Goal: Information Seeking & Learning: Learn about a topic

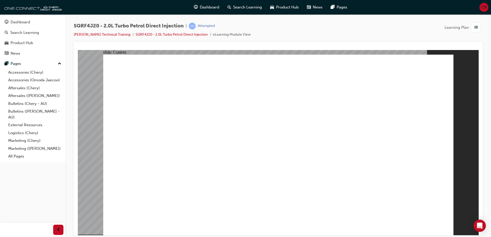
drag, startPoint x: 129, startPoint y: 158, endPoint x: 146, endPoint y: 158, distance: 17.7
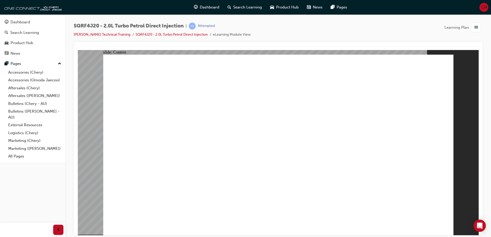
drag, startPoint x: 442, startPoint y: 225, endPoint x: 438, endPoint y: 225, distance: 3.9
drag, startPoint x: 302, startPoint y: 125, endPoint x: 299, endPoint y: 126, distance: 2.8
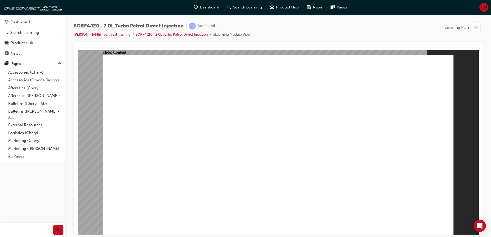
drag, startPoint x: 331, startPoint y: 111, endPoint x: 291, endPoint y: 115, distance: 40.5
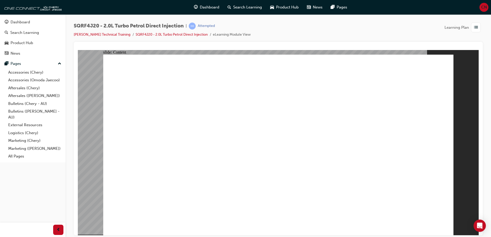
drag, startPoint x: 303, startPoint y: 129, endPoint x: 301, endPoint y: 134, distance: 5.1
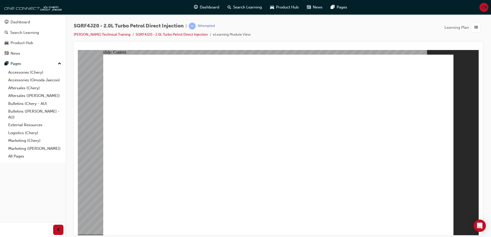
drag, startPoint x: 115, startPoint y: 158, endPoint x: 129, endPoint y: 156, distance: 13.8
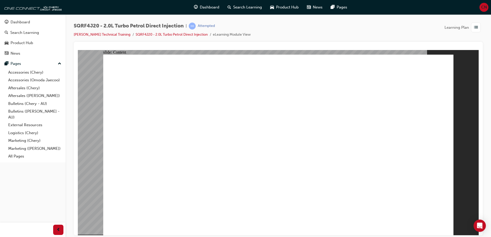
drag, startPoint x: 406, startPoint y: 198, endPoint x: 401, endPoint y: 181, distance: 17.9
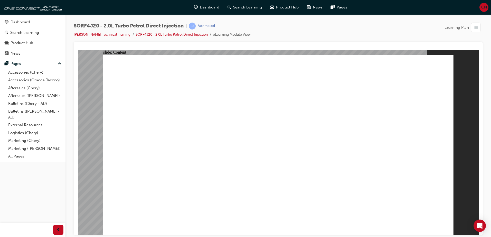
drag, startPoint x: 398, startPoint y: 126, endPoint x: 406, endPoint y: 89, distance: 38.1
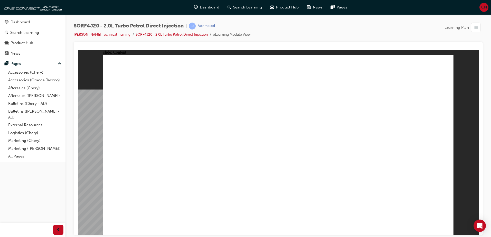
drag, startPoint x: 192, startPoint y: 99, endPoint x: 295, endPoint y: 100, distance: 102.9
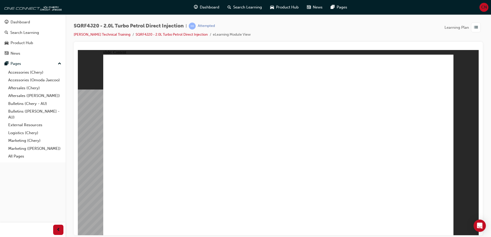
drag, startPoint x: 395, startPoint y: 197, endPoint x: 381, endPoint y: 183, distance: 19.2
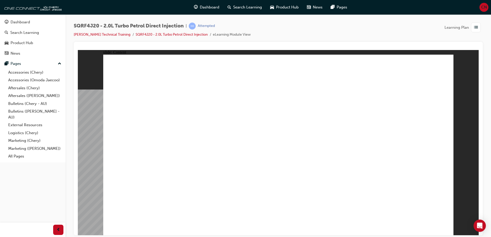
drag, startPoint x: 380, startPoint y: 182, endPoint x: 419, endPoint y: 212, distance: 48.9
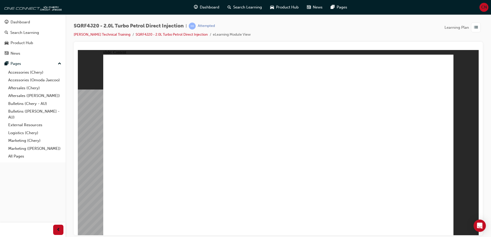
drag, startPoint x: 398, startPoint y: 110, endPoint x: 387, endPoint y: 115, distance: 11.9
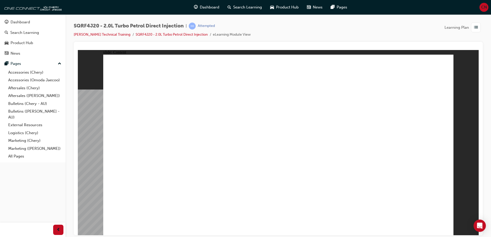
drag, startPoint x: 385, startPoint y: 120, endPoint x: 368, endPoint y: 162, distance: 45.8
drag, startPoint x: 365, startPoint y: 172, endPoint x: 320, endPoint y: 250, distance: 90.3
click at [320, 235] on html "Ignition coil Ignition coil slide: Content Rectangle 1 Rectangle 1 close.png Co…" at bounding box center [278, 142] width 401 height 185
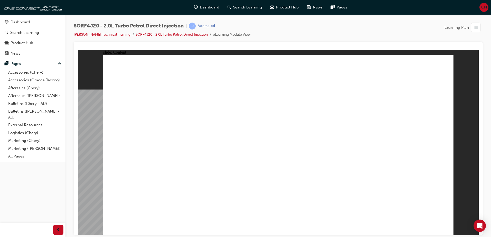
drag, startPoint x: 420, startPoint y: 102, endPoint x: 440, endPoint y: 100, distance: 19.9
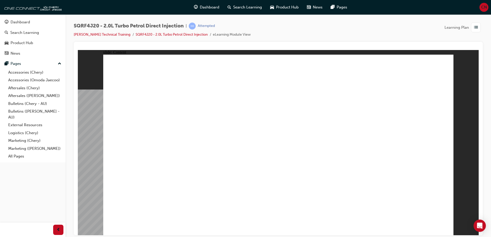
drag, startPoint x: 296, startPoint y: 123, endPoint x: 209, endPoint y: 166, distance: 97.2
drag, startPoint x: 209, startPoint y: 166, endPoint x: 208, endPoint y: 156, distance: 9.8
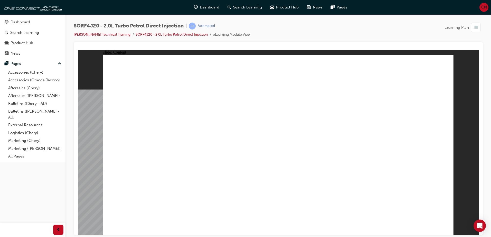
drag, startPoint x: 218, startPoint y: 141, endPoint x: 213, endPoint y: 141, distance: 5.4
drag, startPoint x: 204, startPoint y: 143, endPoint x: 182, endPoint y: 139, distance: 21.7
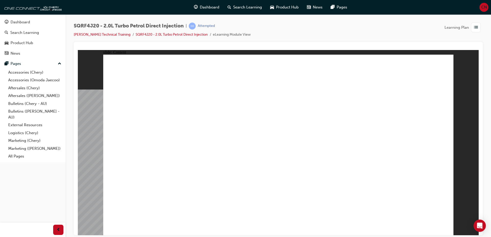
drag, startPoint x: 182, startPoint y: 139, endPoint x: 181, endPoint y: 134, distance: 5.3
drag, startPoint x: 280, startPoint y: 146, endPoint x: 287, endPoint y: 142, distance: 8.4
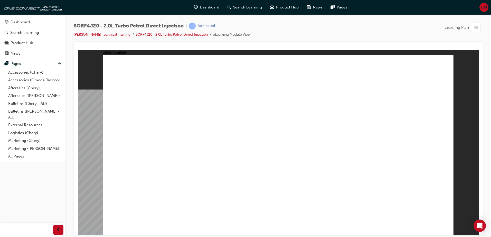
drag, startPoint x: 287, startPoint y: 142, endPoint x: 291, endPoint y: 137, distance: 6.1
drag, startPoint x: 321, startPoint y: 116, endPoint x: 323, endPoint y: 115, distance: 2.6
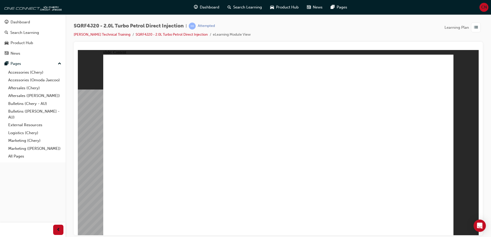
drag, startPoint x: 342, startPoint y: 150, endPoint x: 340, endPoint y: 160, distance: 10.0
drag, startPoint x: 340, startPoint y: 160, endPoint x: 335, endPoint y: 182, distance: 23.1
drag, startPoint x: 335, startPoint y: 182, endPoint x: 346, endPoint y: 210, distance: 29.7
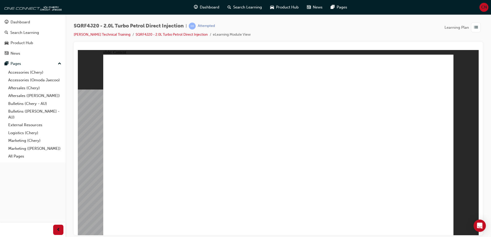
drag, startPoint x: 346, startPoint y: 210, endPoint x: 347, endPoint y: 205, distance: 5.2
drag, startPoint x: 344, startPoint y: 198, endPoint x: 325, endPoint y: 199, distance: 19.8
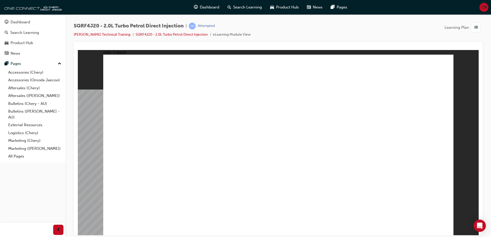
click at [458, 57] on div "slide: Content Rectangle 1 Rectangle 1 close.png Connect with X431 – PAD V Down…" at bounding box center [278, 142] width 401 height 185
click at [474, 50] on div "slide: Content Rectangle 1 Rectangle 1 close.png Connect with X431 – PAD V Down…" at bounding box center [278, 142] width 401 height 185
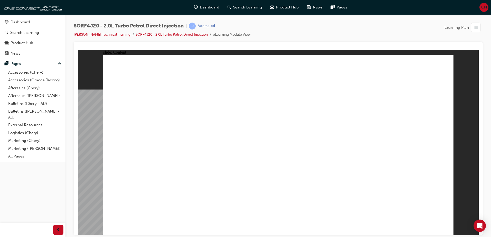
click at [473, 46] on div at bounding box center [278, 48] width 401 height 4
click at [472, 47] on div at bounding box center [278, 48] width 401 height 4
click at [480, 25] on div "button" at bounding box center [477, 28] width 12 height 10
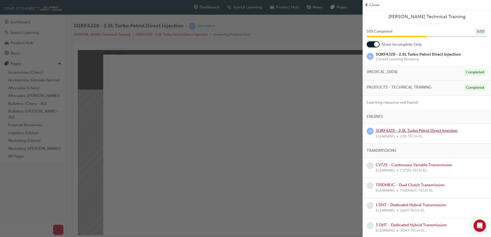
click at [438, 129] on link "SQRF4J20 - 2.0L Turbo Petrol Direct Injection" at bounding box center [416, 130] width 82 height 5
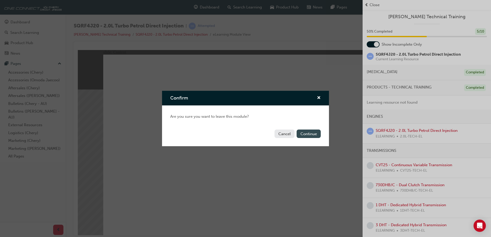
click at [307, 133] on button "Continue" at bounding box center [308, 134] width 24 height 8
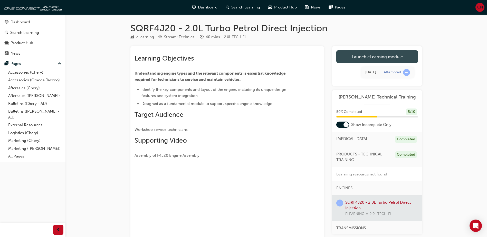
click at [399, 61] on link "Launch eLearning module" at bounding box center [377, 56] width 82 height 13
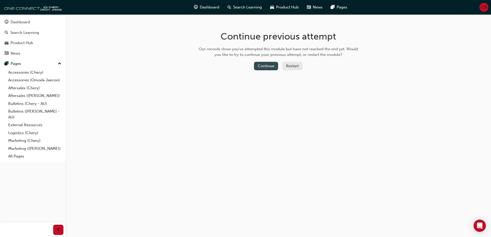
click at [272, 70] on button "Continue" at bounding box center [266, 66] width 24 height 8
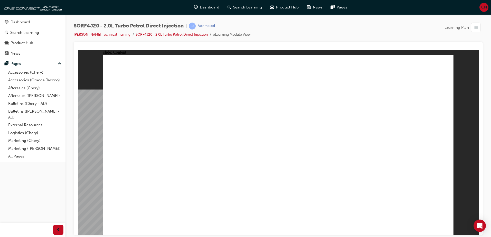
drag, startPoint x: 390, startPoint y: 152, endPoint x: 395, endPoint y: 156, distance: 6.9
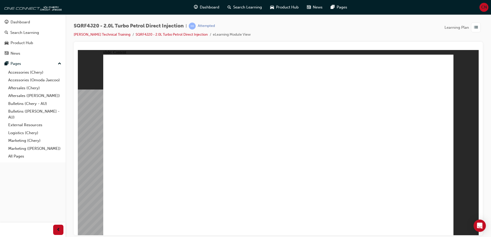
drag, startPoint x: 396, startPoint y: 73, endPoint x: 404, endPoint y: 86, distance: 14.7
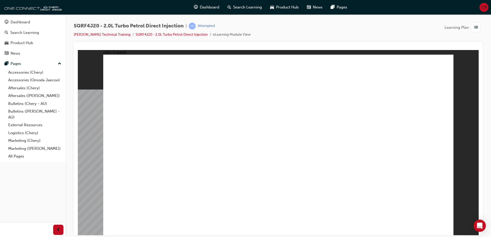
drag, startPoint x: 283, startPoint y: 97, endPoint x: 341, endPoint y: 96, distance: 57.2
drag, startPoint x: 377, startPoint y: 130, endPoint x: 376, endPoint y: 137, distance: 6.7
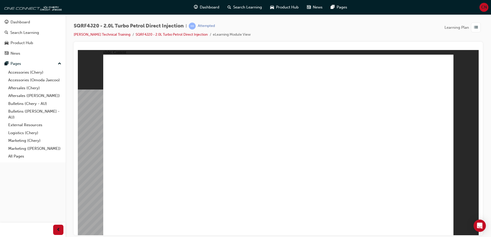
drag, startPoint x: 327, startPoint y: 173, endPoint x: 354, endPoint y: 174, distance: 27.0
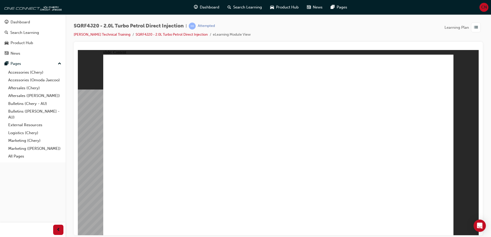
drag, startPoint x: 360, startPoint y: 171, endPoint x: 415, endPoint y: 125, distance: 71.4
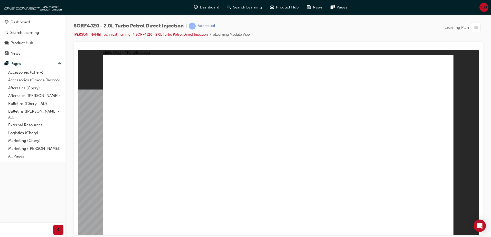
radio input "true"
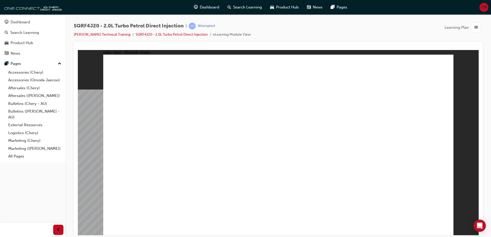
radio input "true"
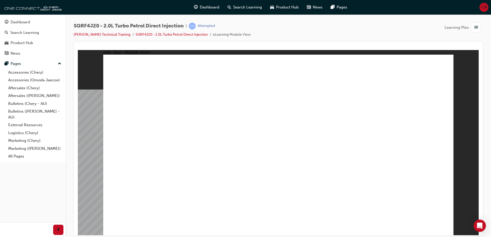
radio input "true"
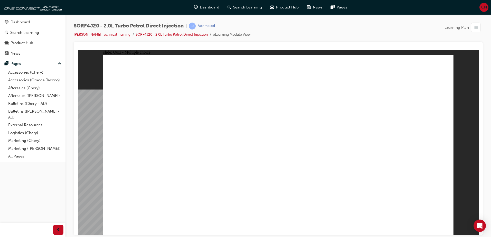
radio input "true"
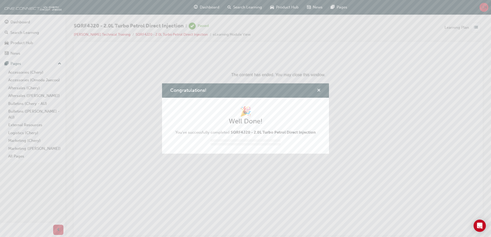
click at [318, 91] on span "cross-icon" at bounding box center [319, 91] width 4 height 5
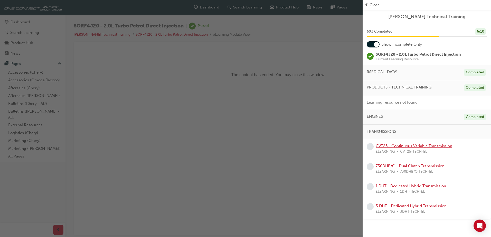
click at [396, 145] on link "CVT25 - Continuous Variable Transmission" at bounding box center [413, 146] width 76 height 5
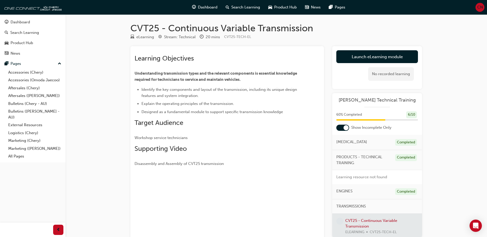
click at [355, 46] on div "CVT25 - Continuous Variable Transmission eLearning Stream: Technical 20 mins CV…" at bounding box center [276, 178] width 308 height 311
click at [340, 61] on link "Launch eLearning module" at bounding box center [377, 56] width 82 height 13
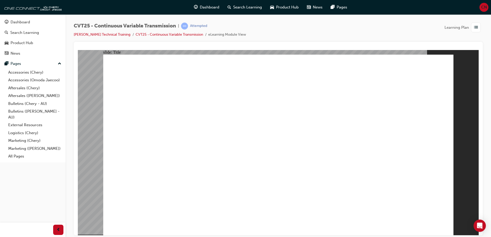
drag, startPoint x: 439, startPoint y: 224, endPoint x: 444, endPoint y: 228, distance: 6.4
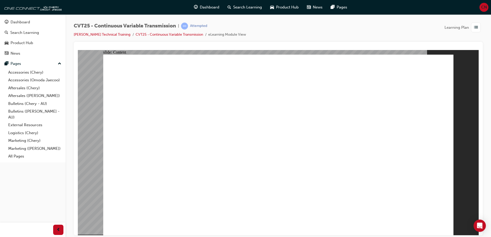
radio input "true"
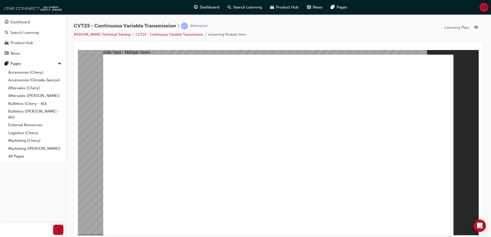
radio input "true"
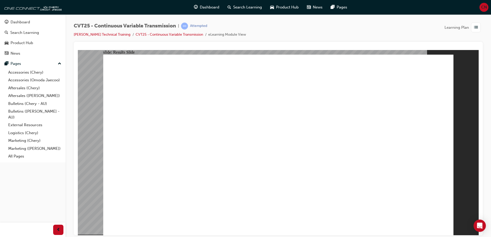
radio input "true"
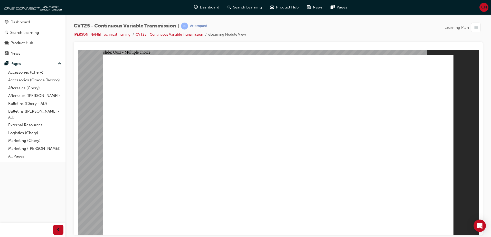
radio input "true"
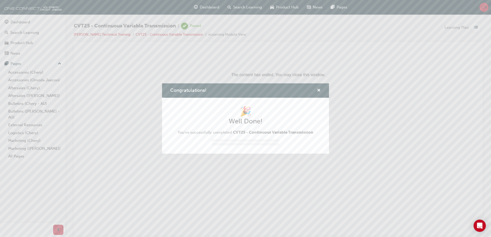
click at [318, 85] on div "Congratulations!" at bounding box center [245, 90] width 167 height 15
click at [315, 89] on div "Congratulations!" at bounding box center [317, 91] width 8 height 6
click at [318, 93] on span "cross-icon" at bounding box center [319, 91] width 4 height 5
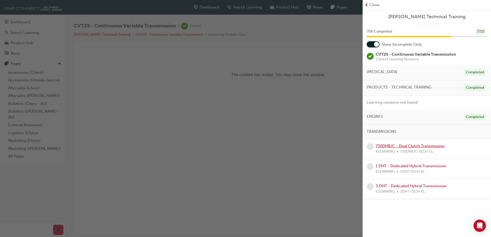
click at [398, 145] on link "730DHB/C - Dual Clutch Transmission" at bounding box center [409, 146] width 69 height 5
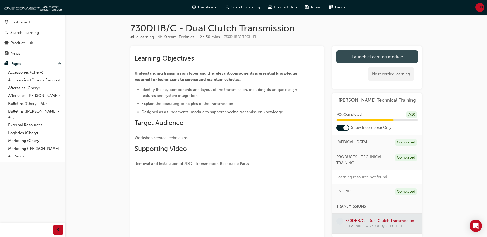
click at [374, 56] on link "Launch eLearning module" at bounding box center [377, 56] width 82 height 13
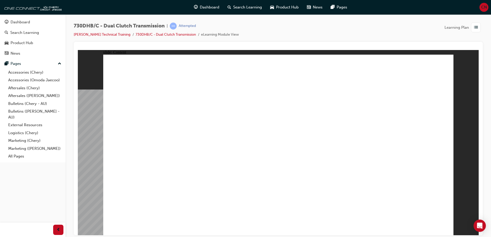
drag, startPoint x: 184, startPoint y: 166, endPoint x: 175, endPoint y: 172, distance: 11.3
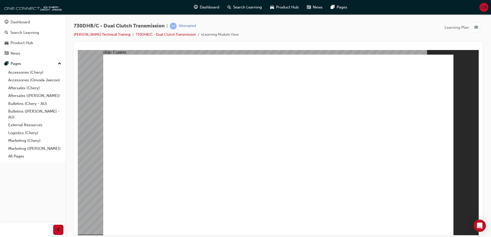
type input "0"
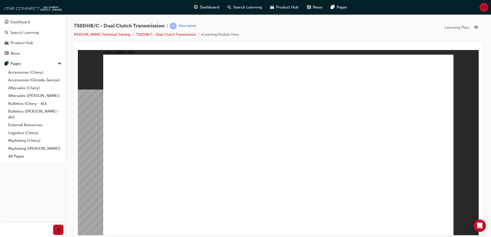
radio input "true"
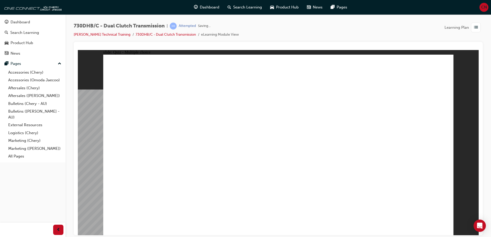
radio input "false"
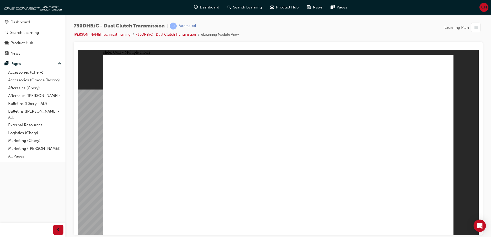
radio input "true"
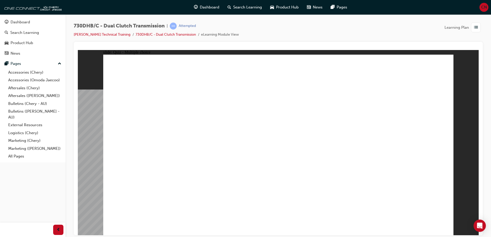
drag, startPoint x: 187, startPoint y: 200, endPoint x: 184, endPoint y: 204, distance: 5.1
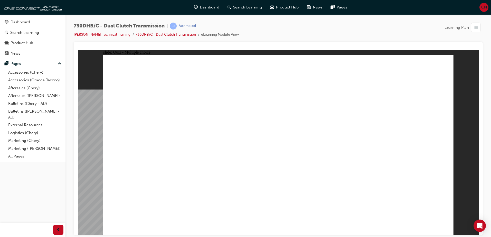
radio input "true"
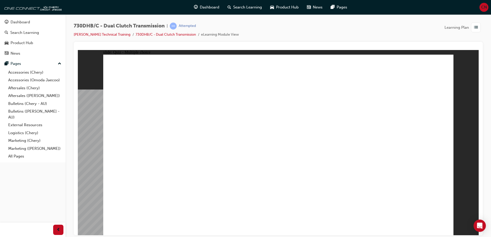
radio input "true"
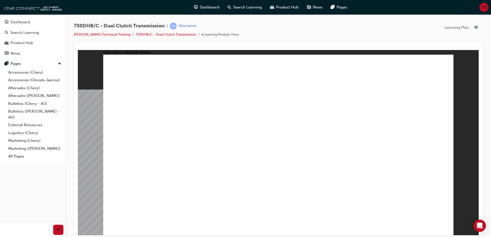
radio input "true"
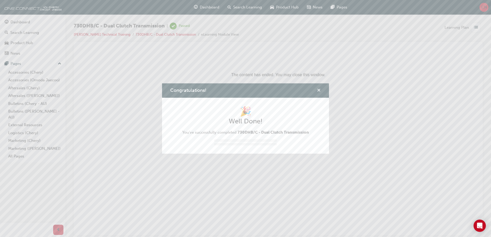
click at [319, 89] on span "cross-icon" at bounding box center [319, 91] width 4 height 5
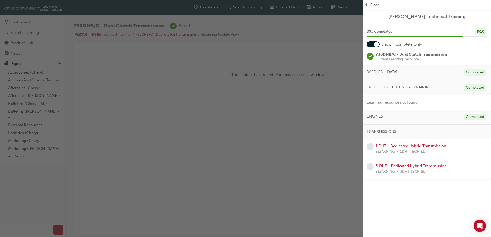
click at [392, 143] on div "1 DHT - Dedicated Hybrid Transmission ELEARNING 1DHT-TECH-EL" at bounding box center [410, 149] width 70 height 12
click at [392, 146] on link "1 DHT - Dedicated Hybrid Transmission" at bounding box center [410, 146] width 70 height 5
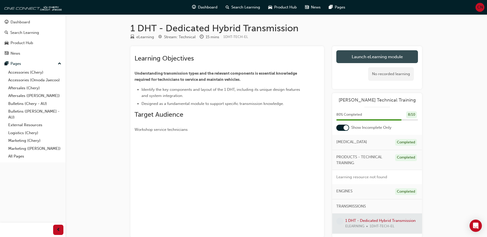
click at [369, 58] on link "Launch eLearning module" at bounding box center [377, 56] width 82 height 13
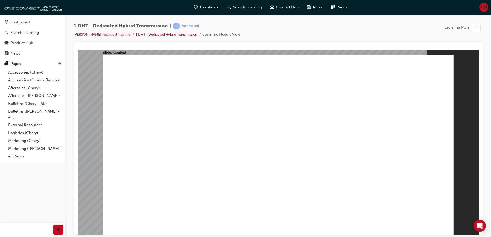
drag, startPoint x: 196, startPoint y: 160, endPoint x: 200, endPoint y: 160, distance: 4.6
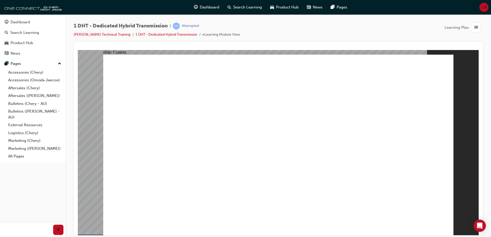
drag, startPoint x: 336, startPoint y: 151, endPoint x: 255, endPoint y: 163, distance: 82.1
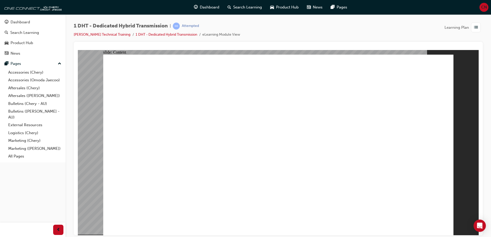
drag, startPoint x: 208, startPoint y: 194, endPoint x: 278, endPoint y: 170, distance: 74.4
drag, startPoint x: 233, startPoint y: 146, endPoint x: 199, endPoint y: 157, distance: 35.9
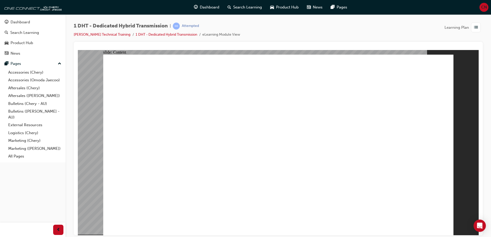
type input "24"
drag, startPoint x: 381, startPoint y: 205, endPoint x: 449, endPoint y: 206, distance: 68.0
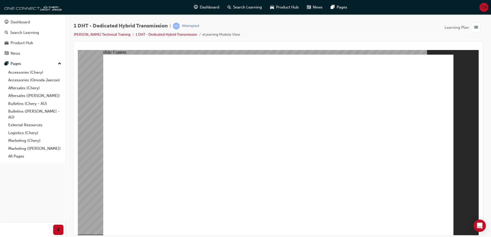
drag, startPoint x: 197, startPoint y: 152, endPoint x: 170, endPoint y: 152, distance: 27.2
drag, startPoint x: 173, startPoint y: 151, endPoint x: 179, endPoint y: 148, distance: 6.7
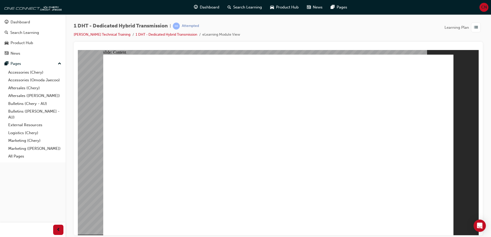
drag, startPoint x: 441, startPoint y: 73, endPoint x: 435, endPoint y: 73, distance: 6.4
drag, startPoint x: 300, startPoint y: 150, endPoint x: 296, endPoint y: 148, distance: 4.0
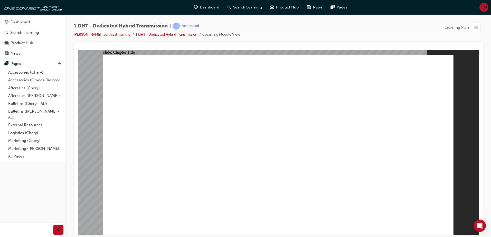
radio input "true"
drag, startPoint x: 215, startPoint y: 177, endPoint x: 281, endPoint y: 101, distance: 101.3
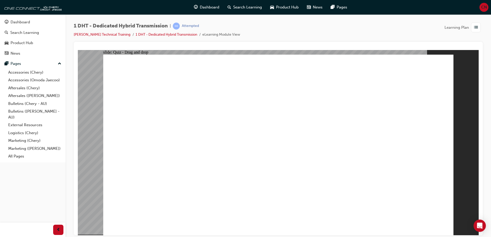
drag, startPoint x: 179, startPoint y: 188, endPoint x: 303, endPoint y: 105, distance: 149.1
drag, startPoint x: 284, startPoint y: 196, endPoint x: 289, endPoint y: 109, distance: 87.4
drag, startPoint x: 326, startPoint y: 158, endPoint x: 307, endPoint y: 121, distance: 41.8
drag, startPoint x: 375, startPoint y: 197, endPoint x: 361, endPoint y: 148, distance: 50.3
drag, startPoint x: 319, startPoint y: 182, endPoint x: 374, endPoint y: 124, distance: 79.9
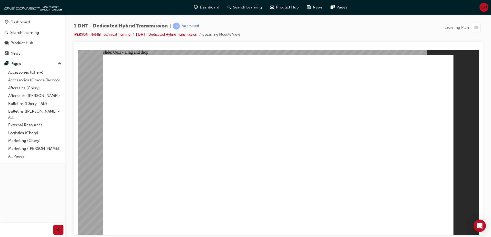
drag, startPoint x: 251, startPoint y: 193, endPoint x: 393, endPoint y: 117, distance: 161.0
radio input "true"
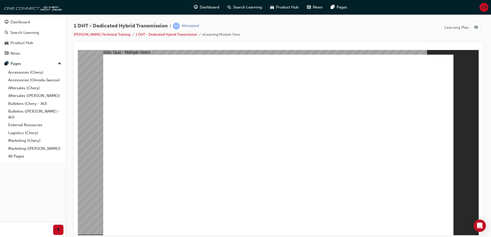
radio input "true"
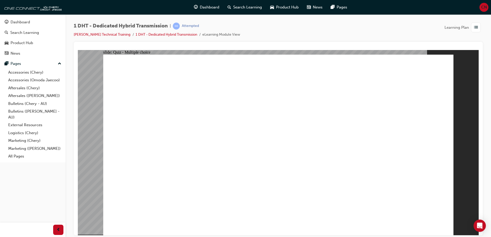
checkbox input "true"
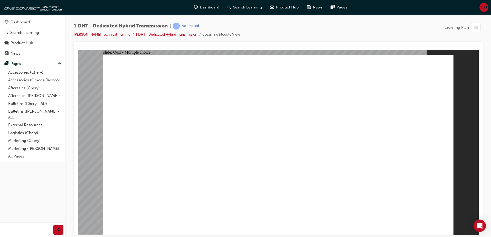
checkbox input "false"
radio input "true"
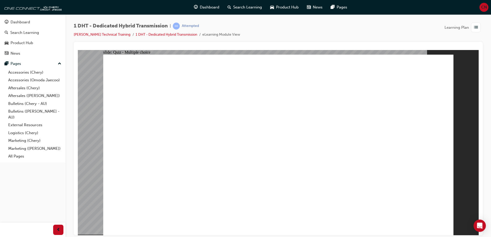
drag, startPoint x: 305, startPoint y: 194, endPoint x: 288, endPoint y: 132, distance: 64.1
drag, startPoint x: 338, startPoint y: 201, endPoint x: 303, endPoint y: 138, distance: 71.9
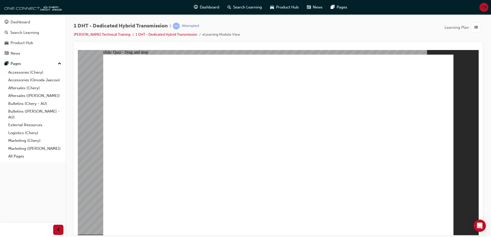
drag, startPoint x: 365, startPoint y: 191, endPoint x: 313, endPoint y: 136, distance: 76.8
drag, startPoint x: 279, startPoint y: 195, endPoint x: 278, endPoint y: 141, distance: 53.1
drag, startPoint x: 253, startPoint y: 175, endPoint x: 261, endPoint y: 130, distance: 46.2
drag, startPoint x: 172, startPoint y: 191, endPoint x: 254, endPoint y: 131, distance: 101.1
drag, startPoint x: 226, startPoint y: 186, endPoint x: 359, endPoint y: 116, distance: 150.6
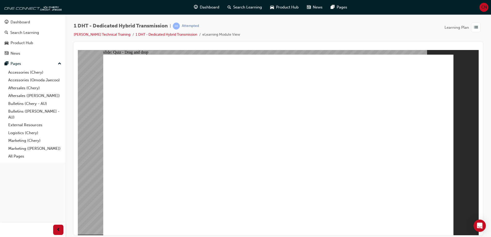
radio input "true"
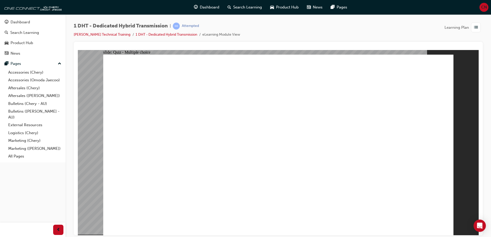
radio input "true"
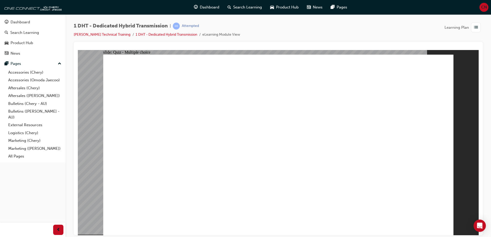
checkbox input "true"
click at [120, 34] on link "[PERSON_NAME] Technical Training" at bounding box center [102, 34] width 57 height 4
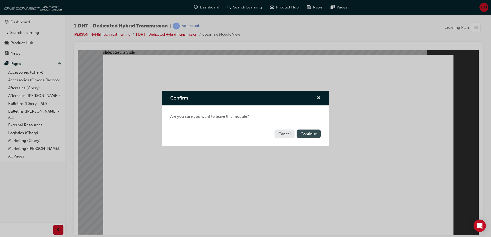
click at [299, 132] on button "Continue" at bounding box center [308, 134] width 24 height 8
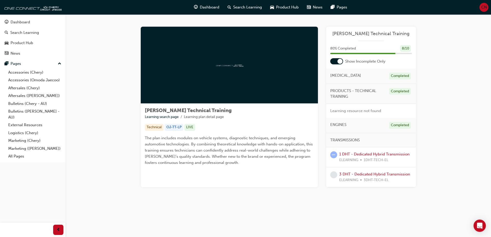
click at [336, 60] on div at bounding box center [336, 61] width 13 height 6
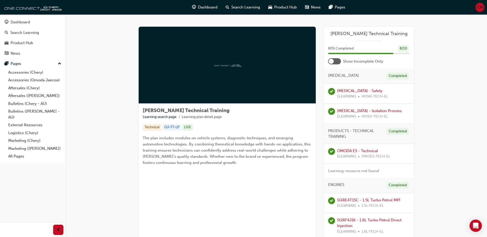
click at [334, 60] on div at bounding box center [334, 61] width 13 height 6
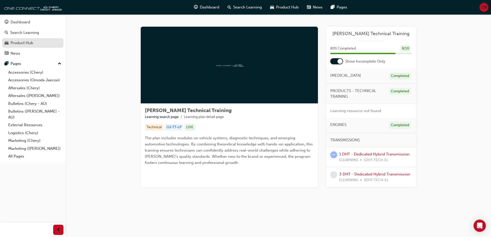
click at [28, 40] on div "Product Hub" at bounding box center [33, 43] width 56 height 6
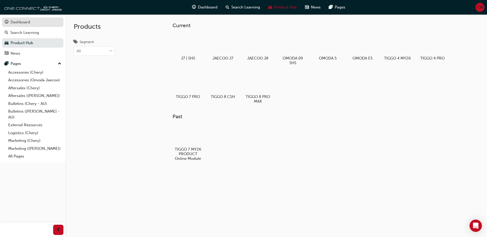
click at [34, 21] on div "Dashboard" at bounding box center [33, 22] width 56 height 6
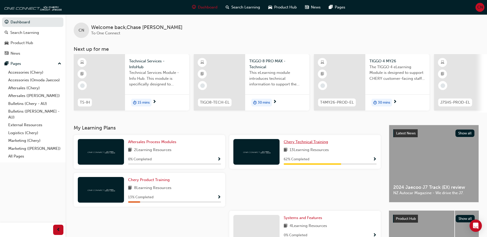
click at [287, 144] on span "Chery Technical Training" at bounding box center [306, 142] width 44 height 5
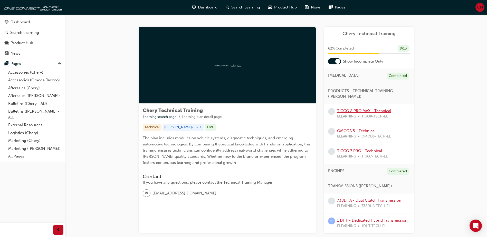
click at [370, 112] on link "TIGGO 8 PRO MAX - Technical" at bounding box center [364, 111] width 54 height 5
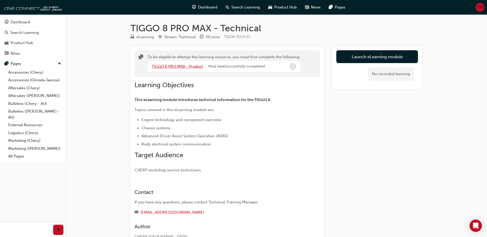
click at [181, 66] on link "TIGGO 8 PRO MAX - Product" at bounding box center [177, 66] width 51 height 5
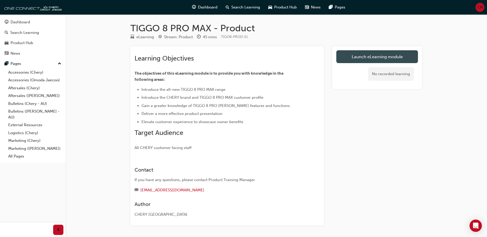
click at [372, 57] on link "Launch eLearning module" at bounding box center [377, 56] width 82 height 13
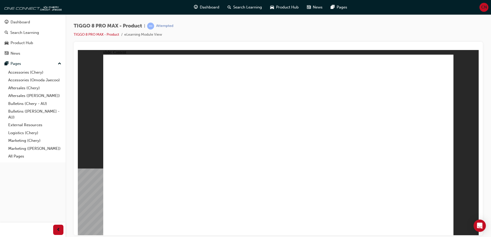
drag, startPoint x: 245, startPoint y: 110, endPoint x: 246, endPoint y: 100, distance: 9.8
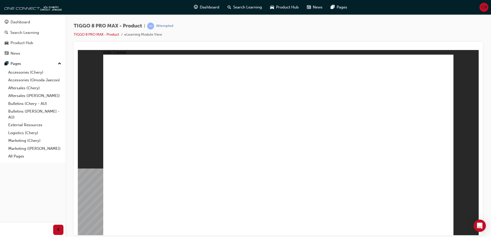
drag, startPoint x: 447, startPoint y: 228, endPoint x: 444, endPoint y: 225, distance: 3.6
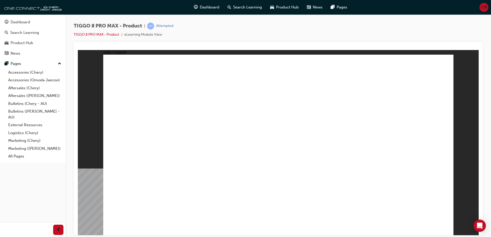
drag, startPoint x: 442, startPoint y: 223, endPoint x: 444, endPoint y: 227, distance: 3.9
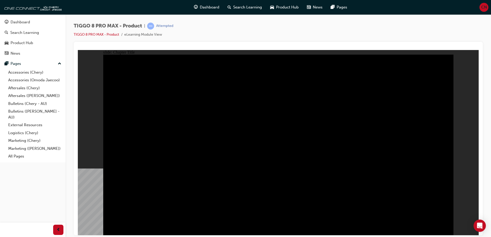
drag, startPoint x: 149, startPoint y: 184, endPoint x: 146, endPoint y: 194, distance: 10.4
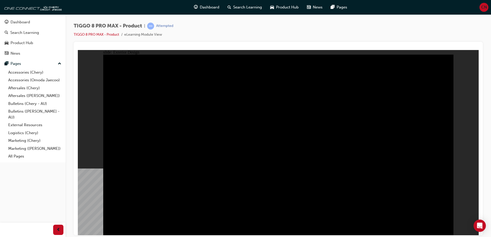
drag, startPoint x: 184, startPoint y: 100, endPoint x: 176, endPoint y: 101, distance: 7.9
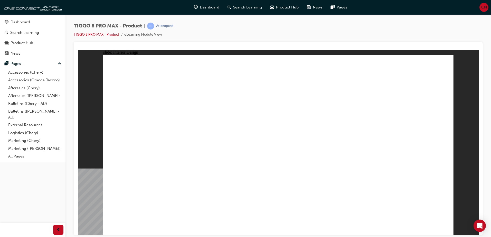
drag, startPoint x: 144, startPoint y: 201, endPoint x: 145, endPoint y: 208, distance: 6.8
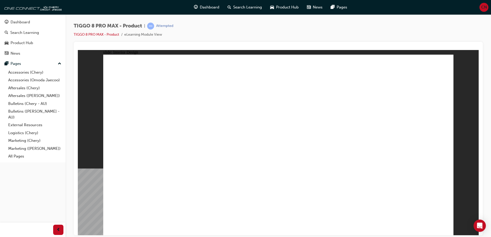
drag, startPoint x: 154, startPoint y: 160, endPoint x: 156, endPoint y: 163, distance: 3.6
drag, startPoint x: 157, startPoint y: 177, endPoint x: 157, endPoint y: 181, distance: 4.6
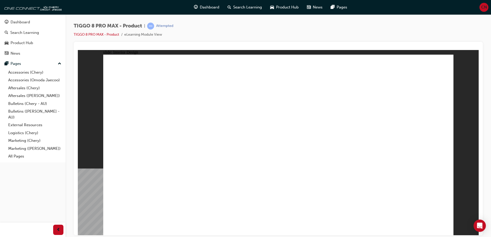
drag, startPoint x: 156, startPoint y: 185, endPoint x: 157, endPoint y: 191, distance: 6.8
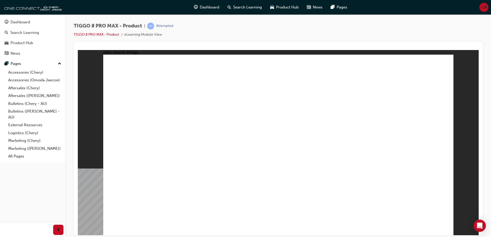
drag, startPoint x: 154, startPoint y: 174, endPoint x: 154, endPoint y: 182, distance: 8.0
drag, startPoint x: 152, startPoint y: 193, endPoint x: 152, endPoint y: 205, distance: 12.1
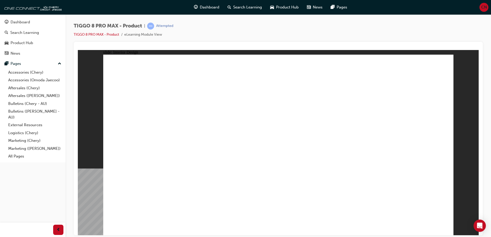
drag, startPoint x: 388, startPoint y: 187, endPoint x: 393, endPoint y: 199, distance: 12.7
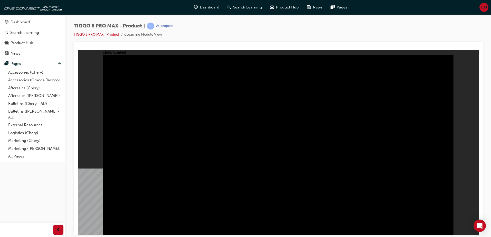
drag, startPoint x: 199, startPoint y: 137, endPoint x: 205, endPoint y: 137, distance: 5.9
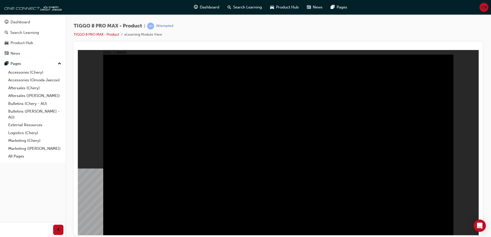
drag, startPoint x: 202, startPoint y: 184, endPoint x: 212, endPoint y: 184, distance: 10.3
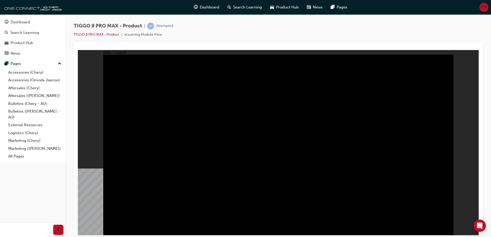
drag, startPoint x: 446, startPoint y: 229, endPoint x: 440, endPoint y: 226, distance: 6.8
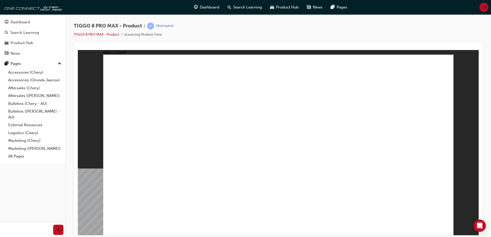
click at [454, 64] on div "slide: Content Rectangle 1 Rectangle 1 Rectangle 22 close.png FEATURE Line 1 FU…" at bounding box center [278, 142] width 401 height 185
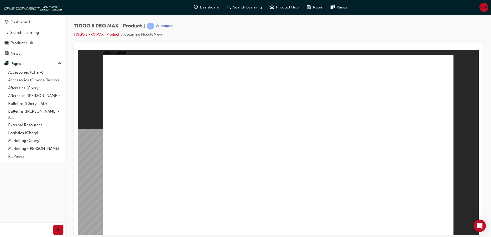
drag, startPoint x: 450, startPoint y: 68, endPoint x: 448, endPoint y: 65, distance: 3.5
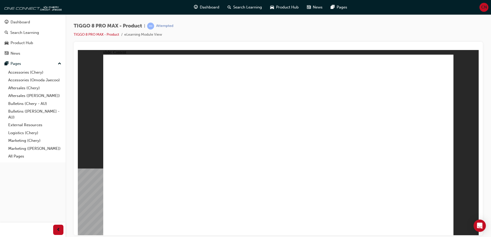
drag, startPoint x: 141, startPoint y: 123, endPoint x: 141, endPoint y: 126, distance: 2.8
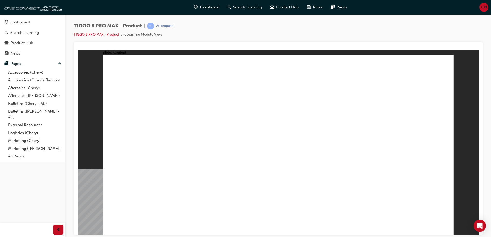
drag, startPoint x: 152, startPoint y: 138, endPoint x: 144, endPoint y: 153, distance: 17.1
drag, startPoint x: 145, startPoint y: 153, endPoint x: 147, endPoint y: 162, distance: 8.4
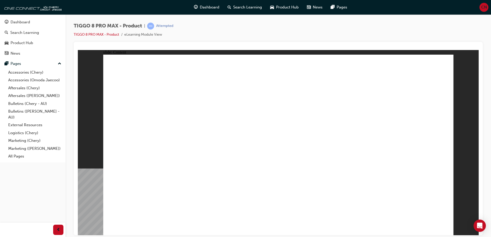
drag, startPoint x: 146, startPoint y: 168, endPoint x: 148, endPoint y: 174, distance: 6.0
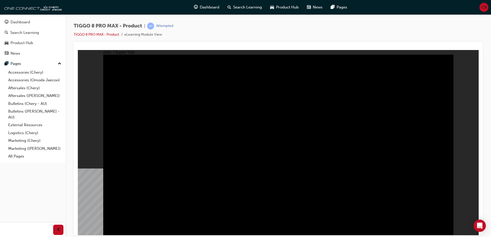
radio input "true"
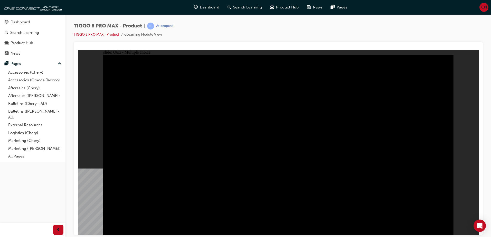
drag, startPoint x: 232, startPoint y: 161, endPoint x: 232, endPoint y: 167, distance: 5.7
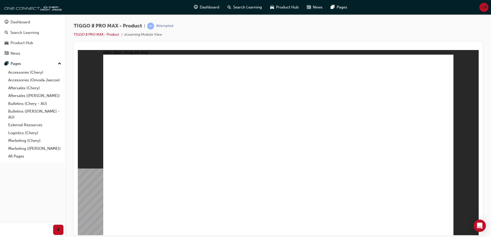
drag, startPoint x: 260, startPoint y: 71, endPoint x: 336, endPoint y: 152, distance: 110.7
drag, startPoint x: 375, startPoint y: 113, endPoint x: 217, endPoint y: 159, distance: 163.9
drag, startPoint x: 291, startPoint y: 120, endPoint x: 270, endPoint y: 163, distance: 47.4
drag, startPoint x: 322, startPoint y: 83, endPoint x: 405, endPoint y: 142, distance: 101.6
drag, startPoint x: 282, startPoint y: 121, endPoint x: 127, endPoint y: 167, distance: 161.4
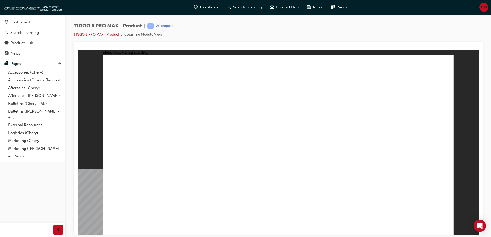
drag, startPoint x: 346, startPoint y: 94, endPoint x: 347, endPoint y: 97, distance: 2.9
checkbox input "true"
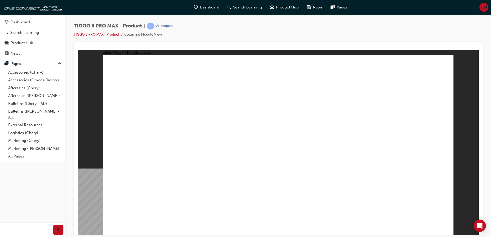
checkbox input "true"
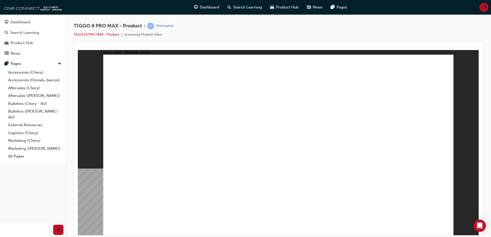
radio input "true"
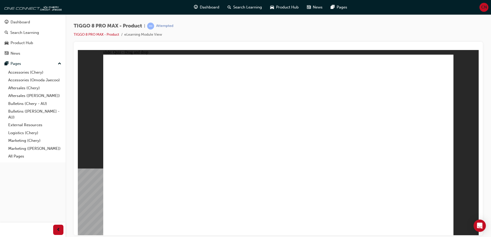
drag, startPoint x: 272, startPoint y: 83, endPoint x: 224, endPoint y: 167, distance: 96.8
drag, startPoint x: 332, startPoint y: 95, endPoint x: 330, endPoint y: 132, distance: 37.5
drag, startPoint x: 341, startPoint y: 89, endPoint x: 335, endPoint y: 143, distance: 54.0
